Goal: Transaction & Acquisition: Book appointment/travel/reservation

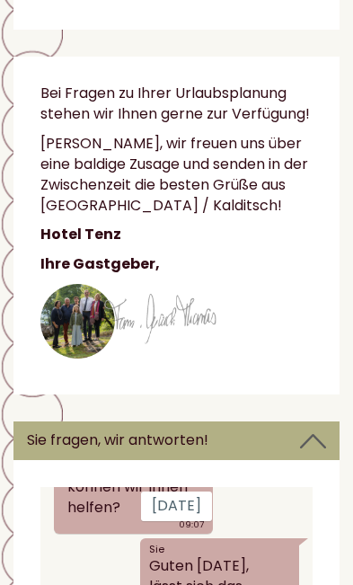
scroll to position [95, 0]
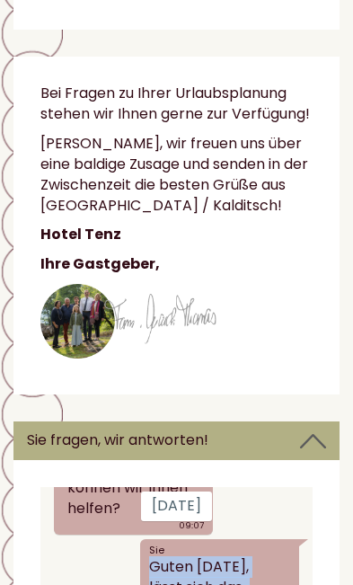
copy div "Guten Morgen, lässt sich das Schlafzimmer-Fenster in der Schloss-Suite verdunke…"
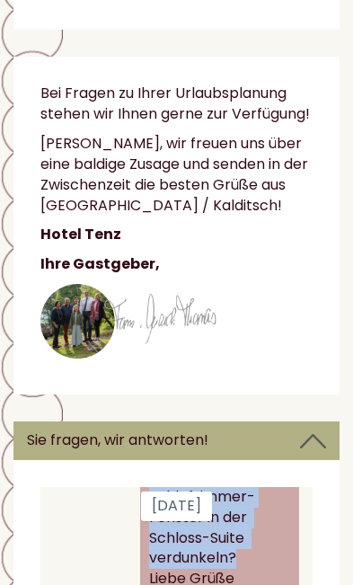
scroll to position [223, 0]
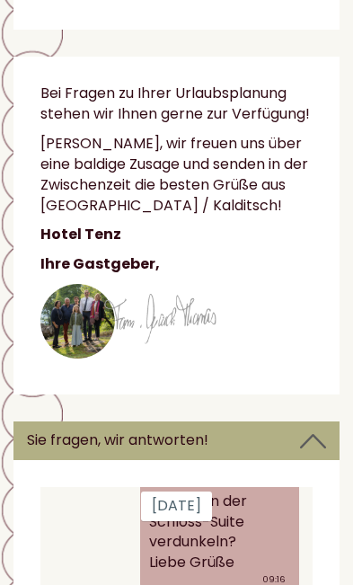
copy div "Sie Außerdem interessiert uns, ob die Dachterrasse zur alleinigen Nutzung ist u…"
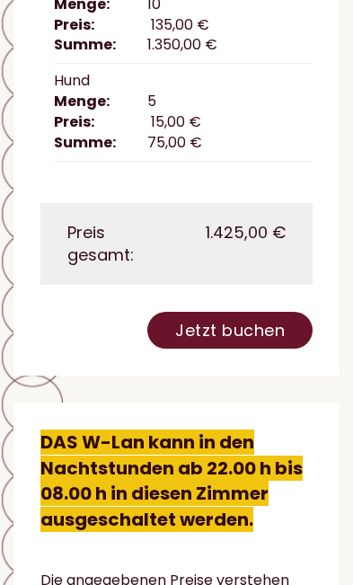
scroll to position [3825, 0]
click at [250, 337] on link "Jetzt buchen" at bounding box center [229, 330] width 165 height 37
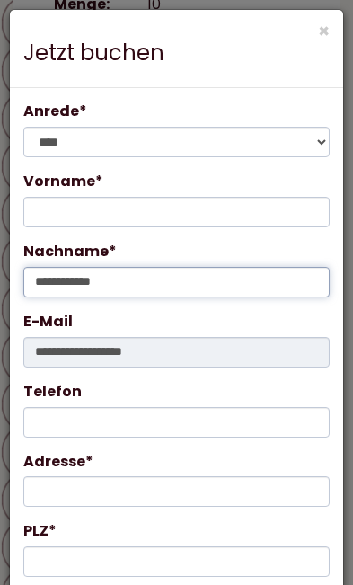
click at [207, 279] on input "**********" at bounding box center [176, 282] width 306 height 31
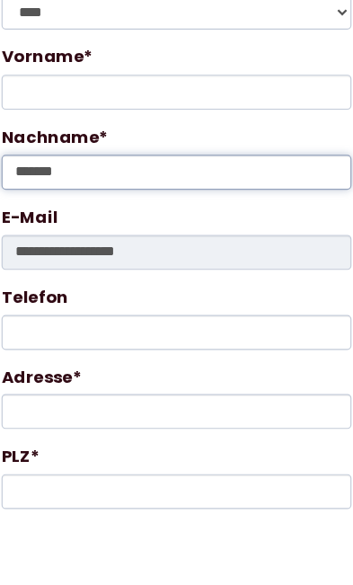
type input "*******"
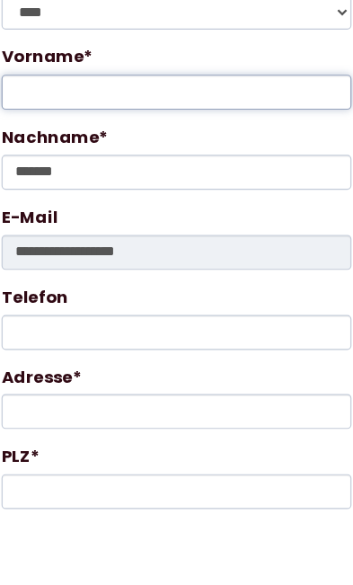
click at [182, 197] on input "Vorname*" at bounding box center [176, 212] width 306 height 31
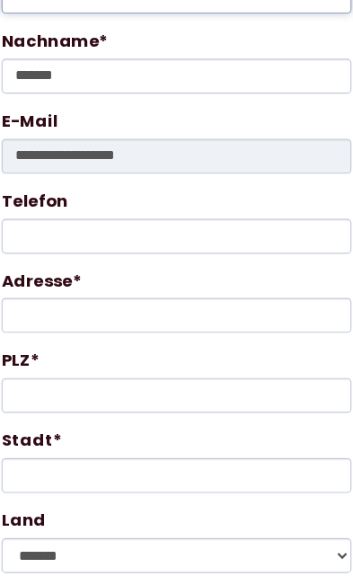
scroll to position [175, 0]
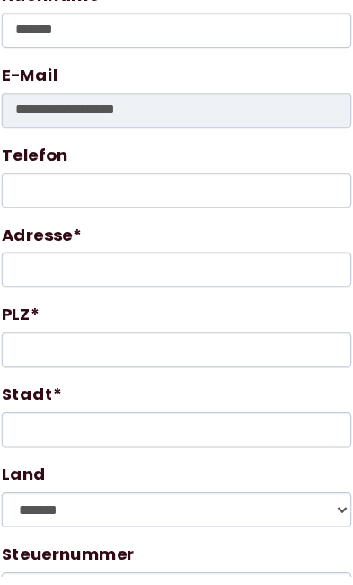
type input "****"
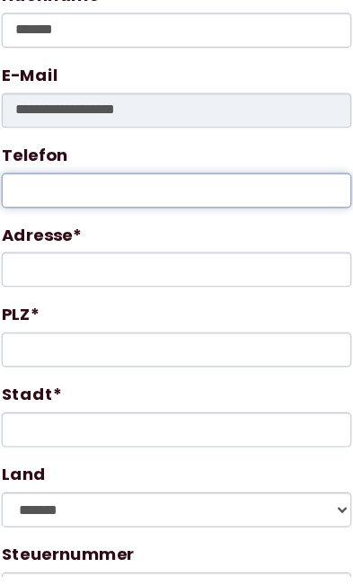
click at [203, 232] on input "Telefon" at bounding box center [176, 247] width 306 height 31
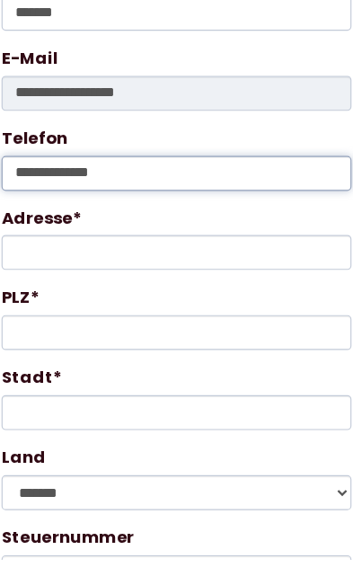
type input "**********"
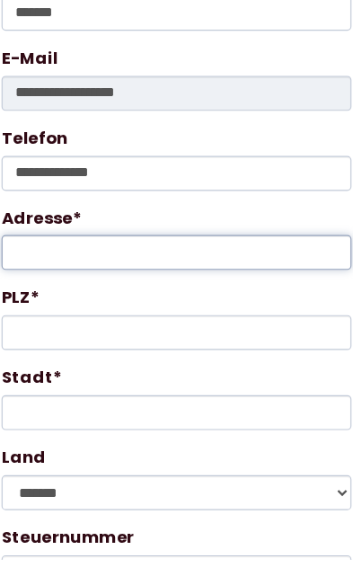
click at [162, 301] on input "Adresse*" at bounding box center [176, 316] width 306 height 31
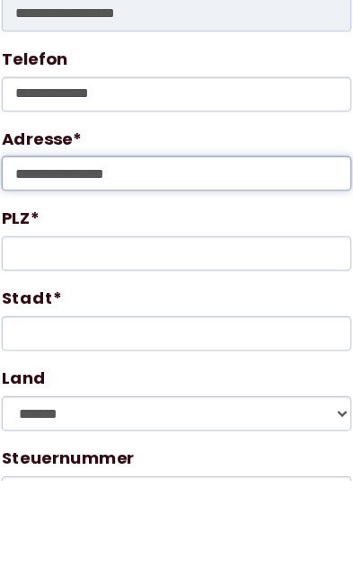
type input "**********"
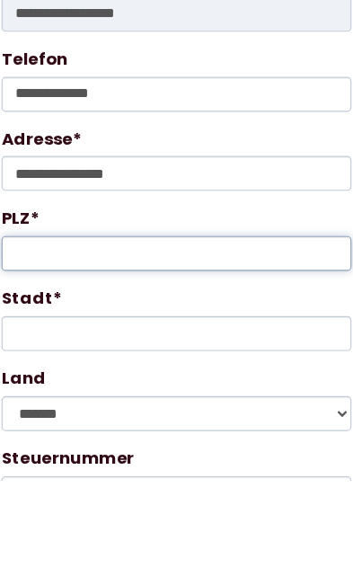
click at [193, 371] on input "PLZ*" at bounding box center [176, 386] width 306 height 31
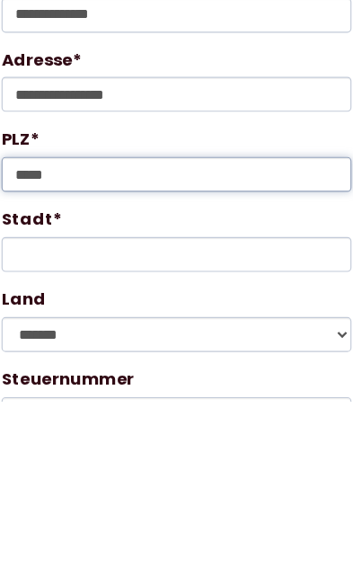
type input "*****"
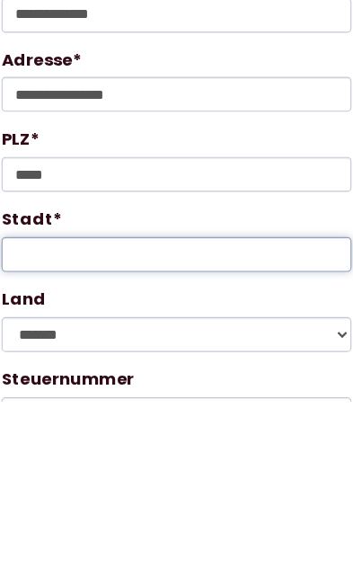
click at [170, 441] on input "Stadt*" at bounding box center [176, 456] width 306 height 31
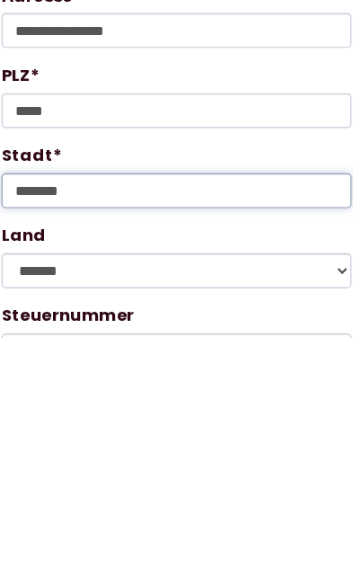
type input "*******"
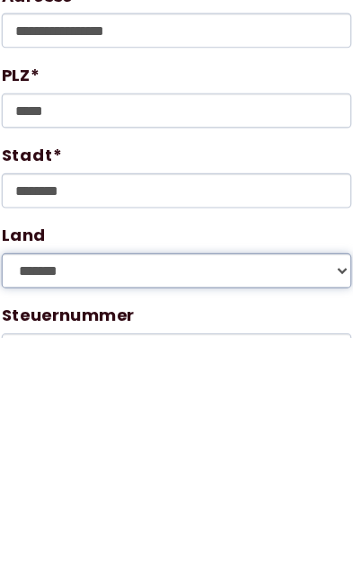
click at [296, 511] on select "**********" at bounding box center [176, 526] width 306 height 31
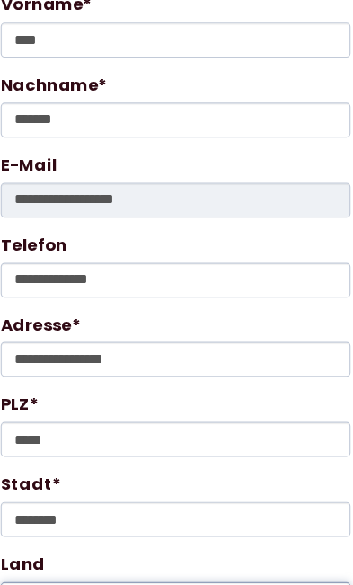
select select "*"
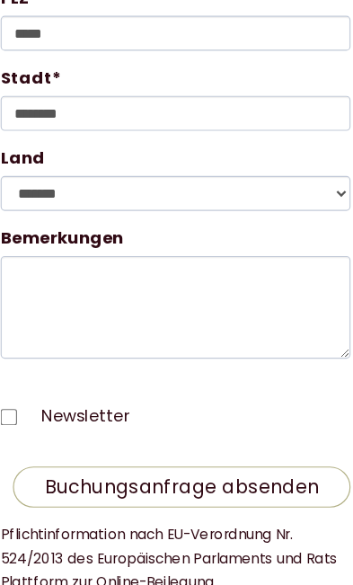
scroll to position [537, 0]
click at [239, 410] on button "Buchungsanfrage absenden" at bounding box center [182, 428] width 296 height 36
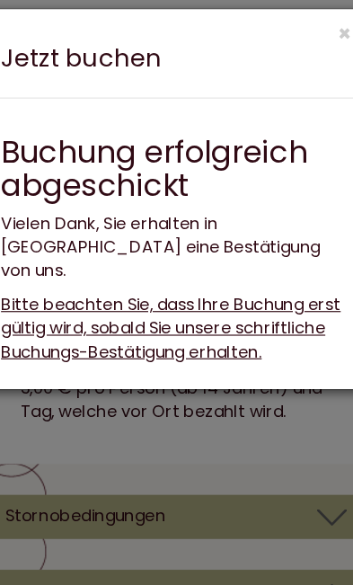
click at [288, 25] on div "× Jetzt buchen" at bounding box center [176, 49] width 333 height 78
click at [318, 24] on button "×" at bounding box center [324, 31] width 12 height 19
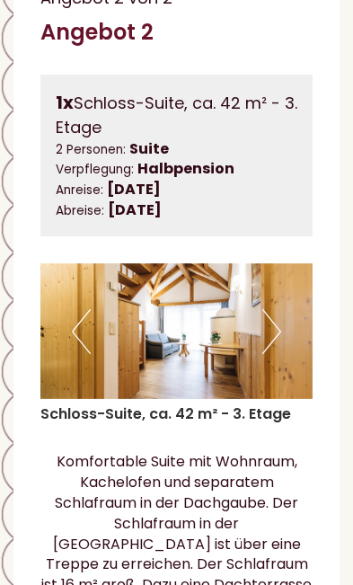
scroll to position [6960, 0]
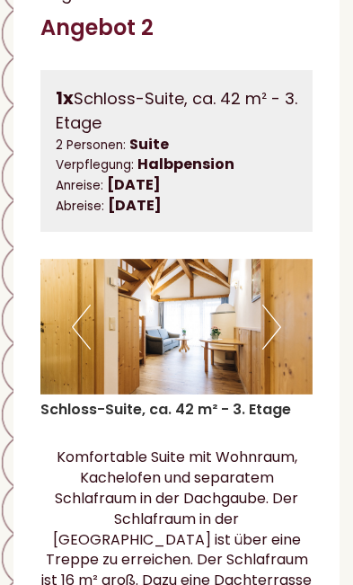
click at [281, 386] on img at bounding box center [176, 327] width 272 height 137
click at [282, 378] on img at bounding box center [176, 327] width 272 height 137
click at [280, 350] on button "Next" at bounding box center [271, 327] width 19 height 45
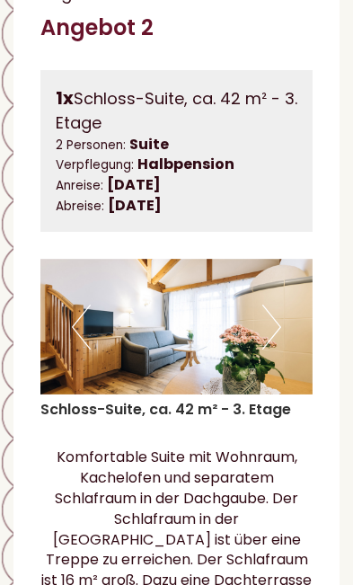
click at [279, 350] on button "Next" at bounding box center [271, 327] width 19 height 45
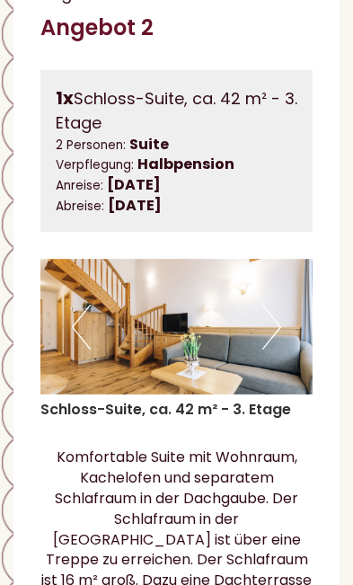
click at [285, 373] on img at bounding box center [176, 327] width 272 height 137
click at [83, 350] on button "Previous" at bounding box center [81, 327] width 19 height 45
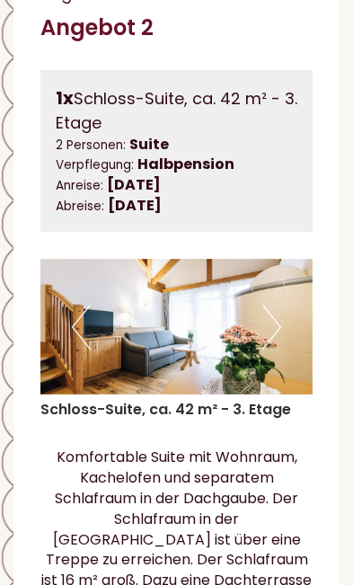
click at [83, 350] on button "Previous" at bounding box center [81, 327] width 19 height 45
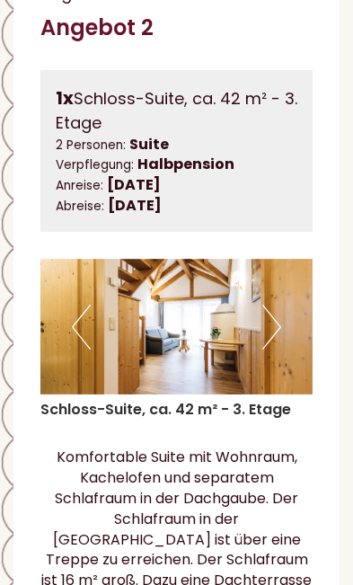
click at [288, 394] on img at bounding box center [176, 327] width 272 height 137
click at [286, 376] on img at bounding box center [176, 327] width 272 height 137
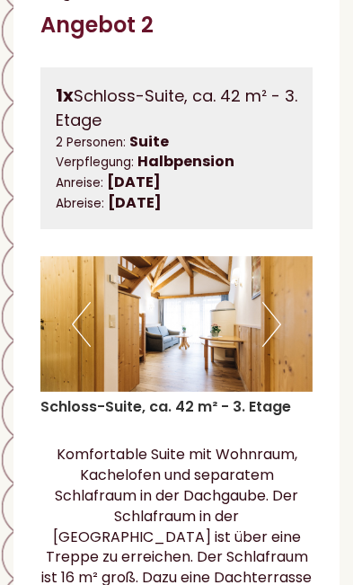
click at [72, 347] on button "Previous" at bounding box center [81, 324] width 19 height 45
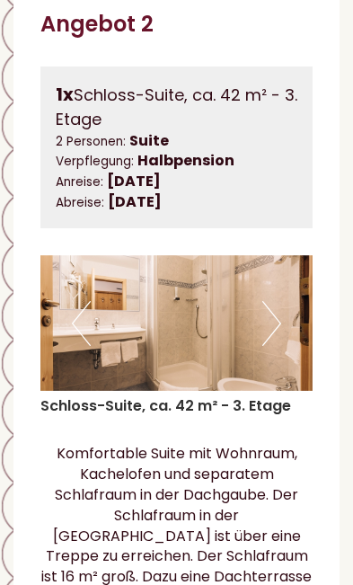
click at [77, 346] on button "Previous" at bounding box center [81, 323] width 19 height 45
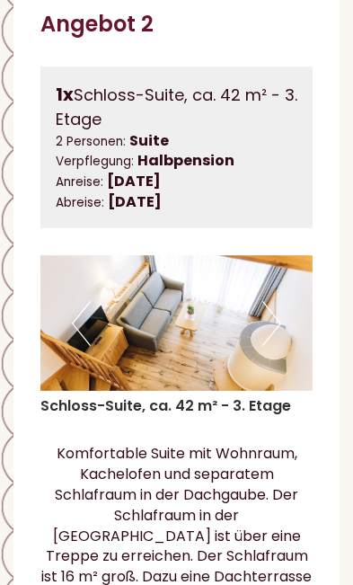
click at [74, 346] on button "Previous" at bounding box center [81, 323] width 19 height 45
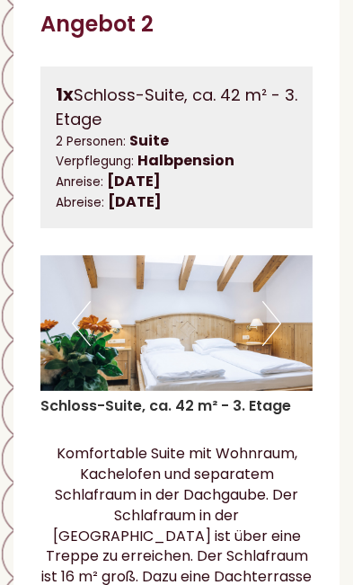
click at [80, 346] on button "Previous" at bounding box center [81, 323] width 19 height 45
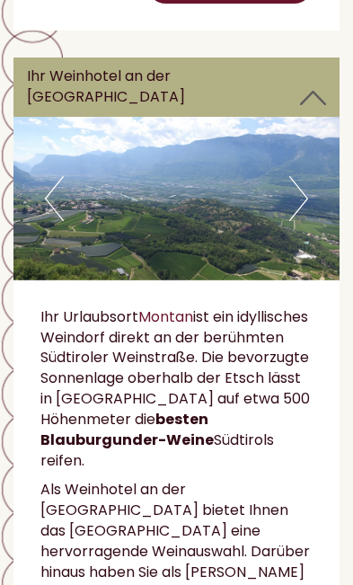
scroll to position [8314, 0]
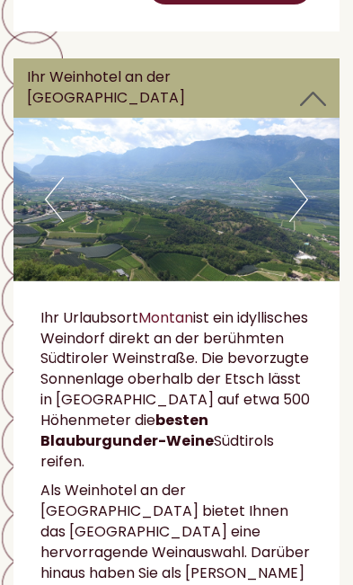
click at [316, 237] on img at bounding box center [176, 200] width 326 height 164
click at [309, 226] on img at bounding box center [176, 200] width 326 height 164
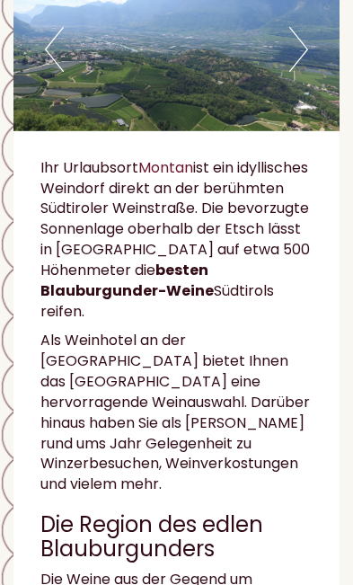
scroll to position [8463, 0]
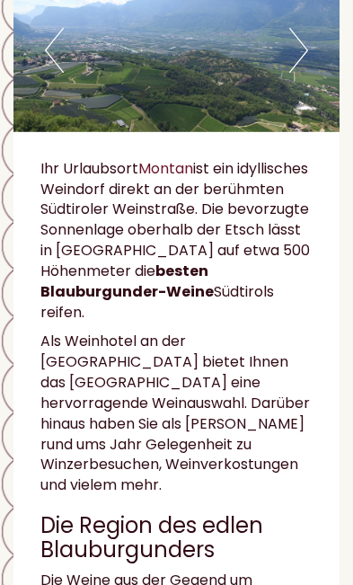
click at [306, 73] on button "Next" at bounding box center [298, 50] width 19 height 45
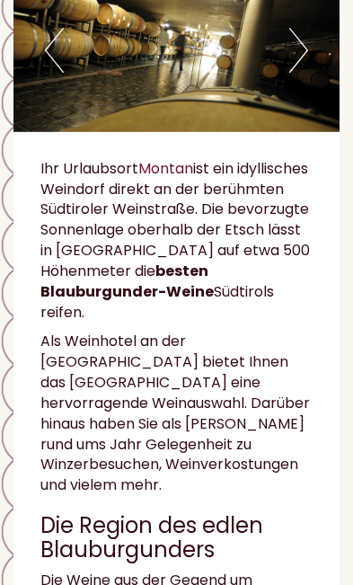
click at [312, 87] on img at bounding box center [176, 51] width 326 height 164
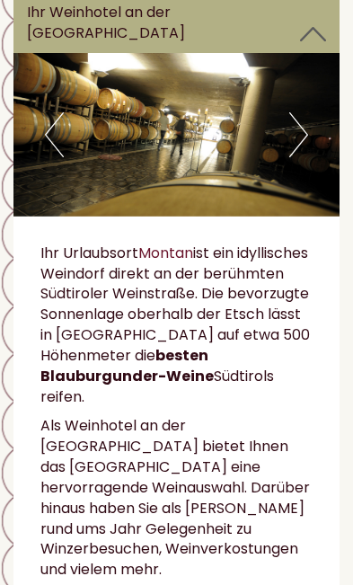
scroll to position [8378, 0]
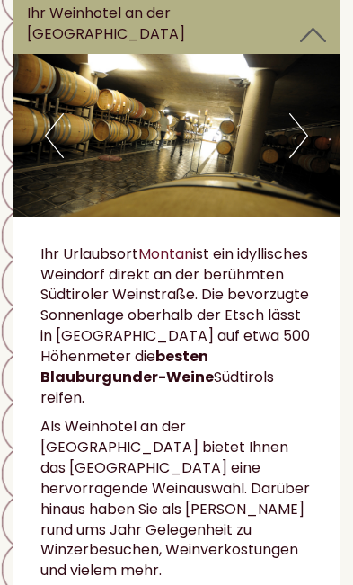
click at [314, 157] on img at bounding box center [176, 136] width 326 height 164
click at [306, 158] on button "Next" at bounding box center [298, 135] width 19 height 45
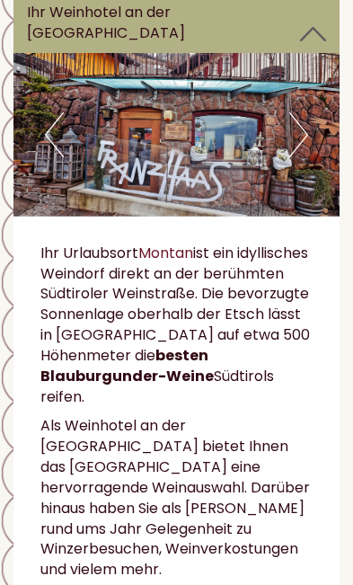
click at [314, 168] on img at bounding box center [176, 135] width 326 height 164
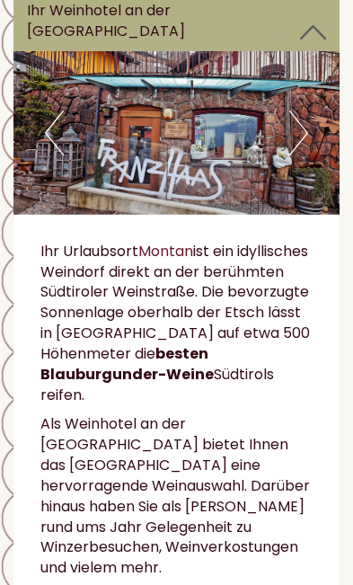
scroll to position [8381, 0]
click at [36, 164] on img at bounding box center [176, 133] width 326 height 164
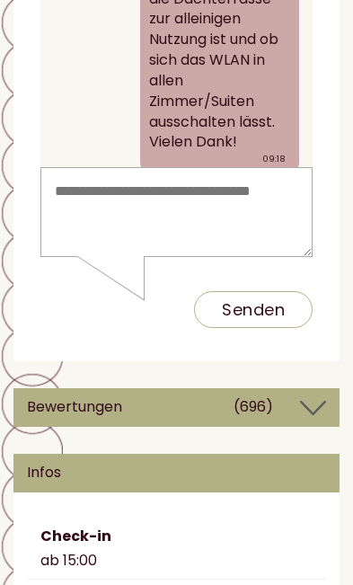
scroll to position [12515, 0]
